Goal: Transaction & Acquisition: Purchase product/service

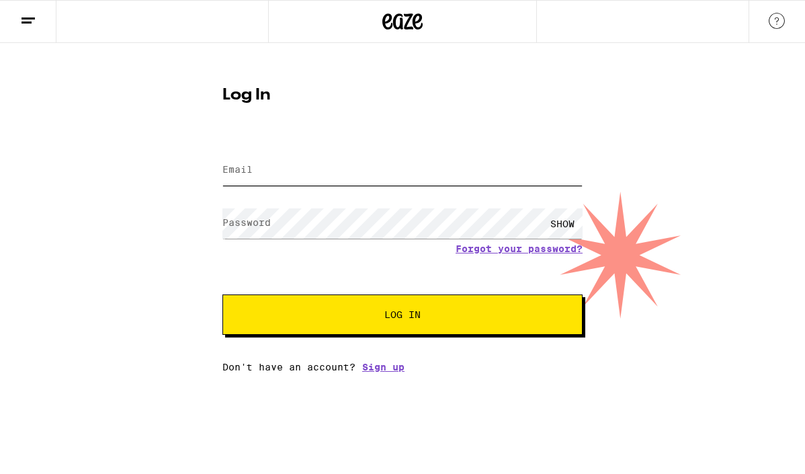
type input "[EMAIL_ADDRESS][DOMAIN_NAME]"
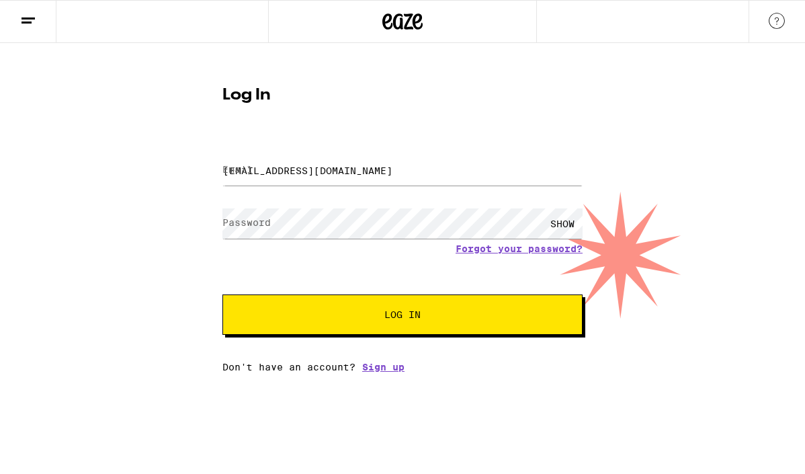
click at [420, 319] on span "Log In" at bounding box center [402, 314] width 36 height 9
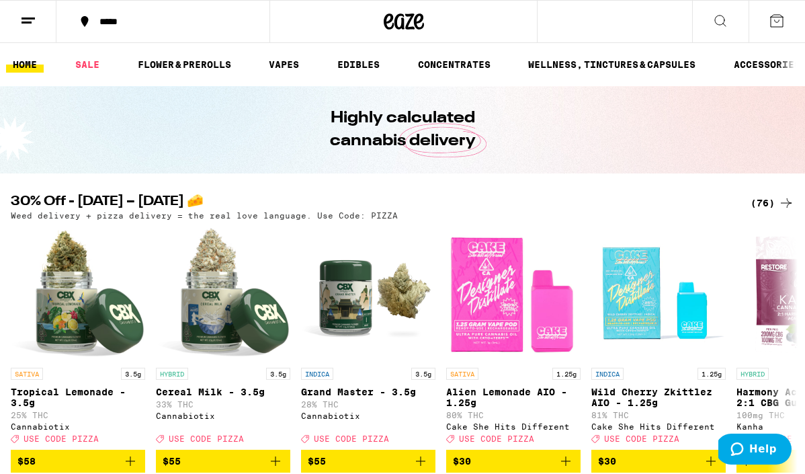
click at [763, 204] on div "(76)" at bounding box center [773, 203] width 44 height 16
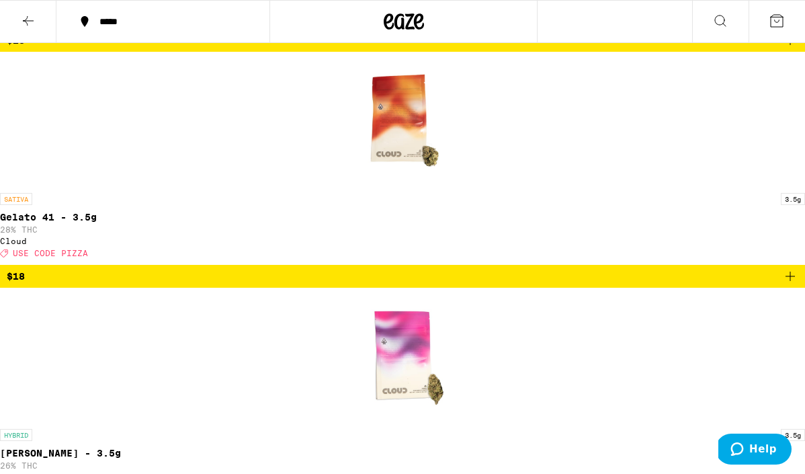
scroll to position [6753, 0]
